Goal: Navigation & Orientation: Find specific page/section

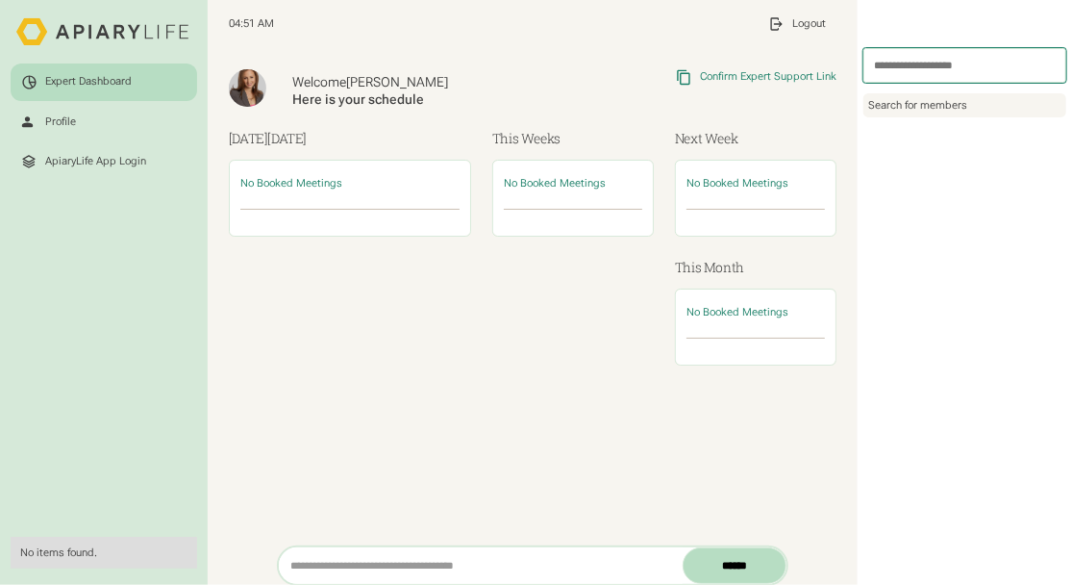
drag, startPoint x: 0, startPoint y: 0, endPoint x: 65, endPoint y: 82, distance: 104.7
click at [65, 82] on div "Expert Dashboard" at bounding box center [88, 81] width 87 height 13
click at [60, 116] on div "Profile" at bounding box center [60, 121] width 31 height 13
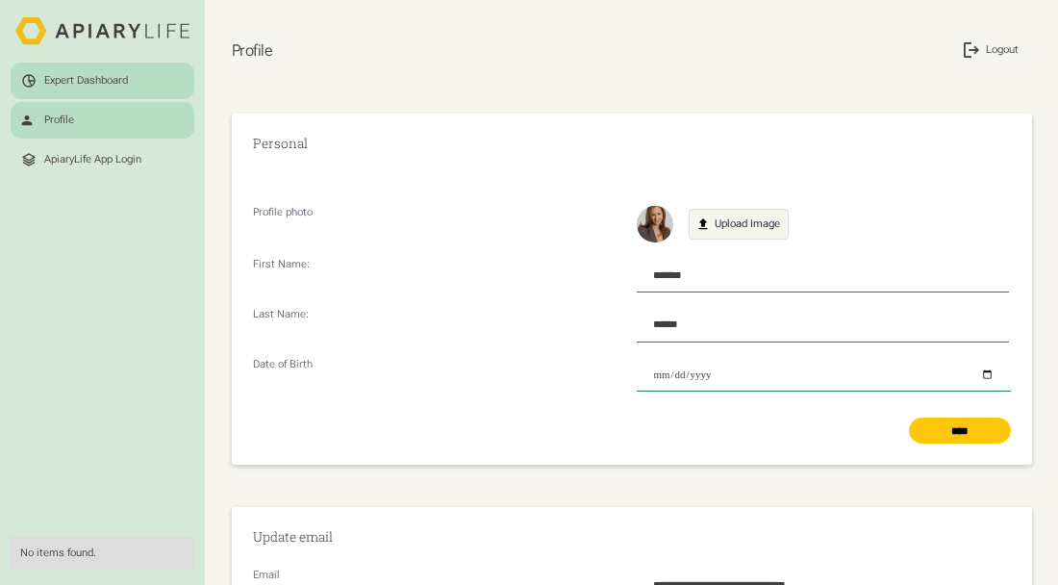
click at [74, 80] on div "Expert Dashboard" at bounding box center [86, 80] width 84 height 13
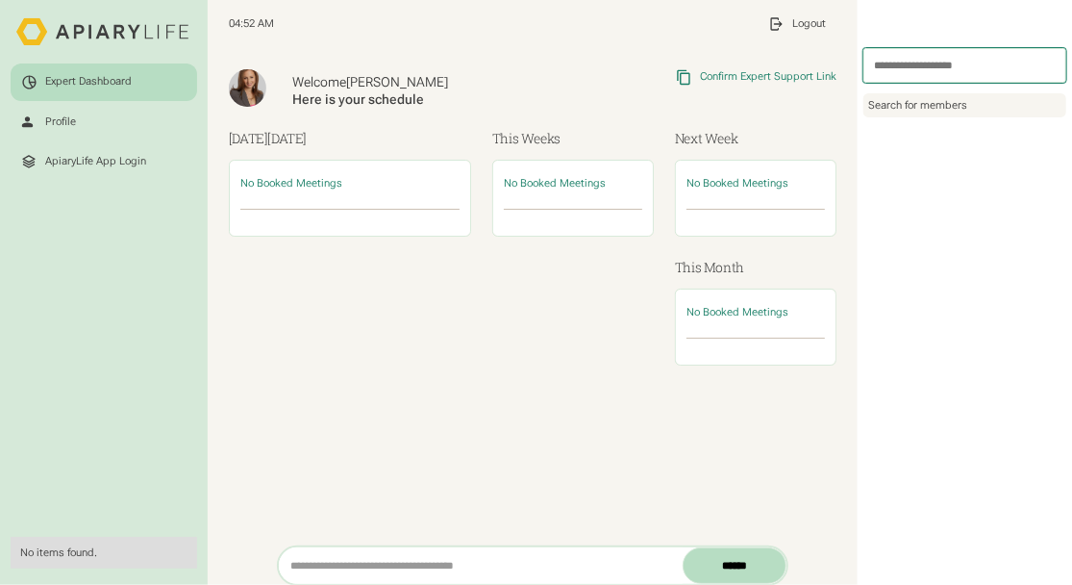
click at [108, 16] on icon at bounding box center [104, 32] width 176 height 32
click at [102, 30] on icon at bounding box center [99, 31] width 87 height 14
click at [37, 38] on icon at bounding box center [32, 32] width 32 height 28
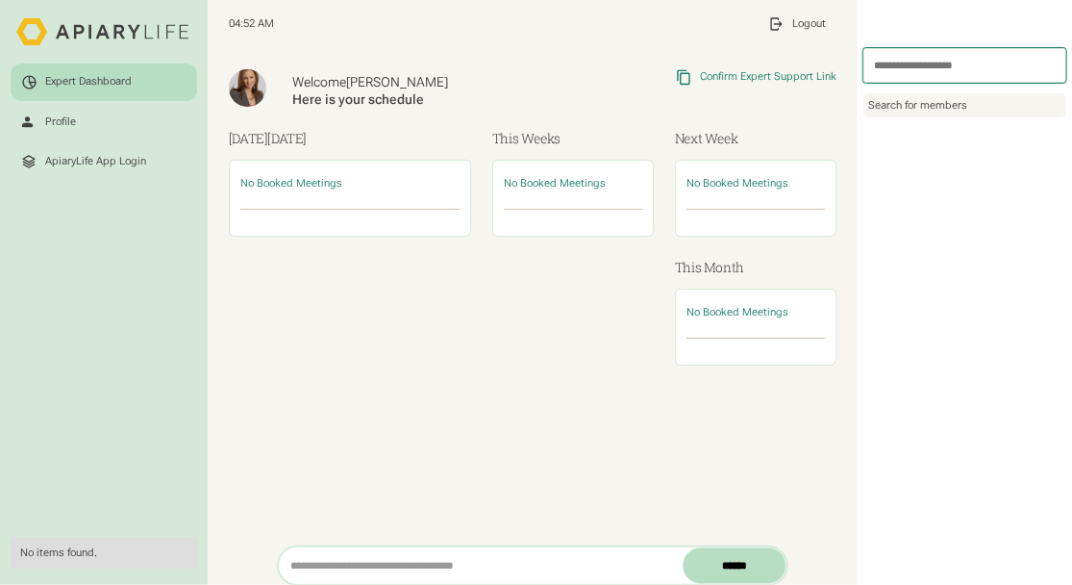
click at [37, 38] on icon at bounding box center [32, 32] width 32 height 28
